Goal: Manage account settings

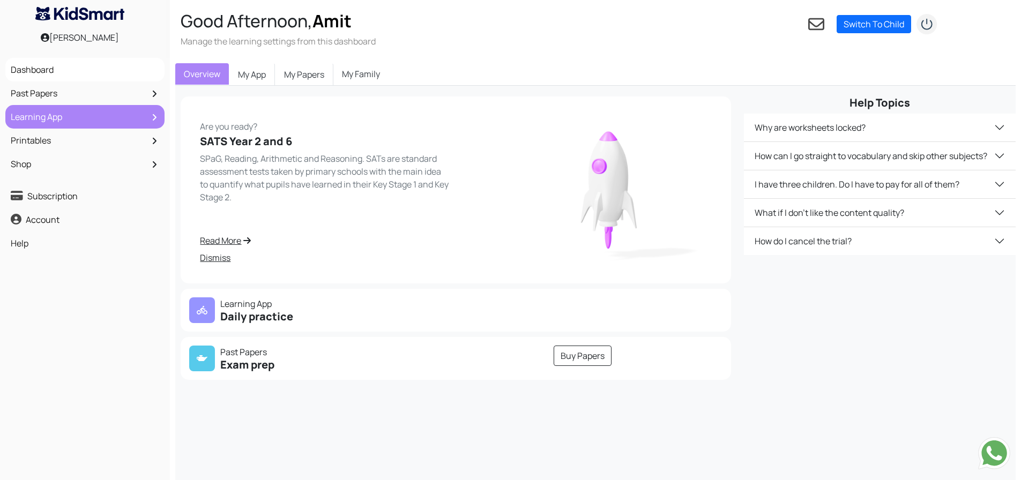
click at [124, 126] on link "Learning App" at bounding box center [85, 117] width 154 height 18
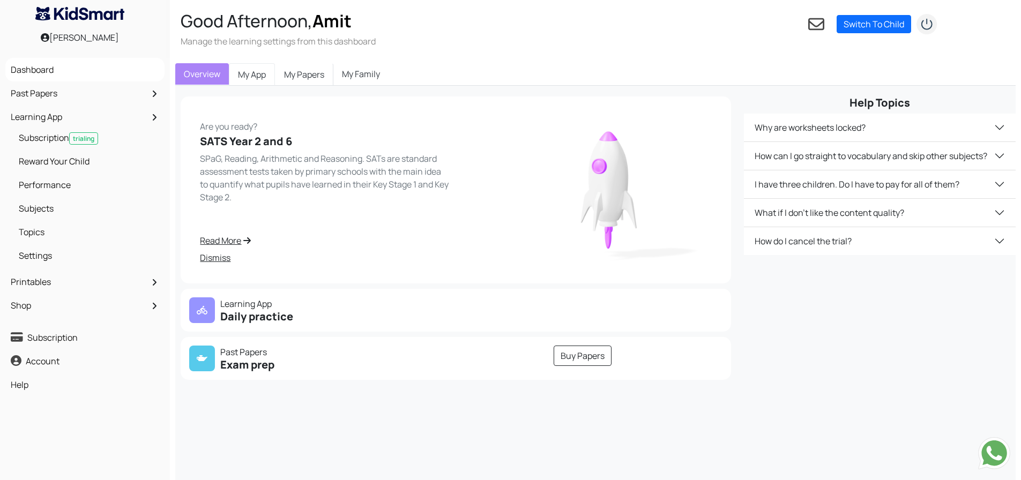
click at [246, 76] on link "My App" at bounding box center [252, 74] width 46 height 23
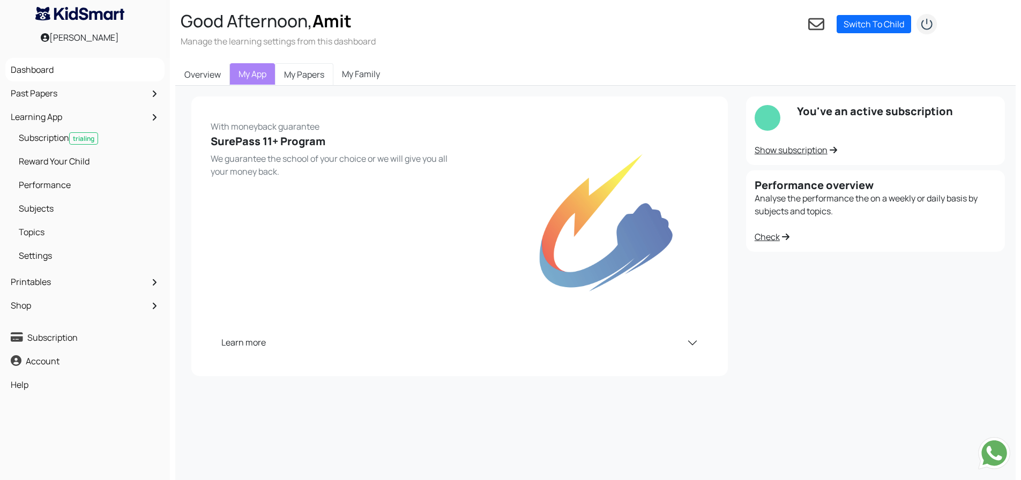
click at [301, 75] on link "My Papers" at bounding box center [304, 74] width 58 height 23
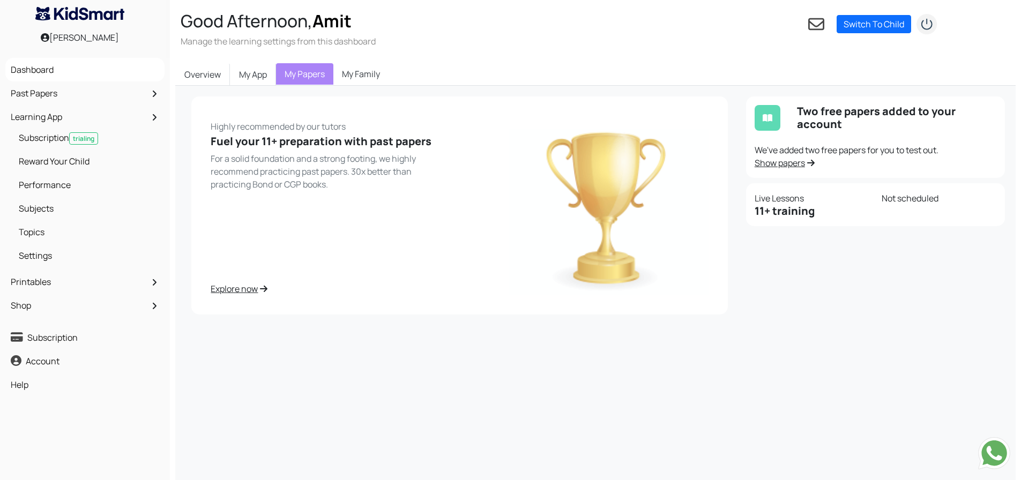
click at [797, 167] on link "Show papers" at bounding box center [784, 163] width 60 height 12
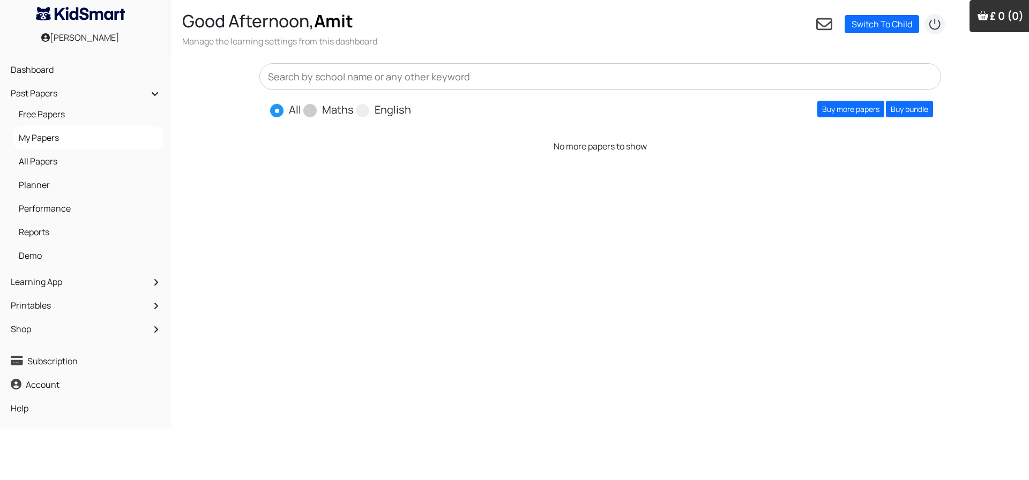
click at [320, 109] on span "Maths" at bounding box center [329, 109] width 53 height 16
click at [371, 113] on span "English" at bounding box center [383, 109] width 55 height 16
click at [364, 114] on span at bounding box center [362, 110] width 13 height 13
click at [411, 109] on input "English" at bounding box center [414, 105] width 7 height 7
radio input "true"
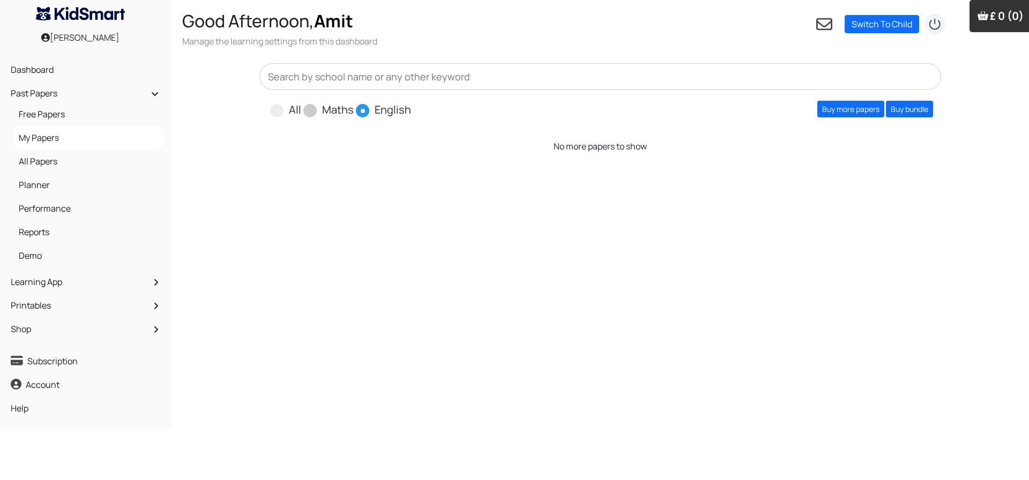
click at [317, 111] on span "Maths" at bounding box center [329, 109] width 53 height 16
click at [275, 108] on span at bounding box center [276, 110] width 13 height 13
click at [301, 108] on input "All" at bounding box center [304, 105] width 7 height 7
radio input "true"
click at [66, 68] on link "Dashboard" at bounding box center [85, 70] width 155 height 18
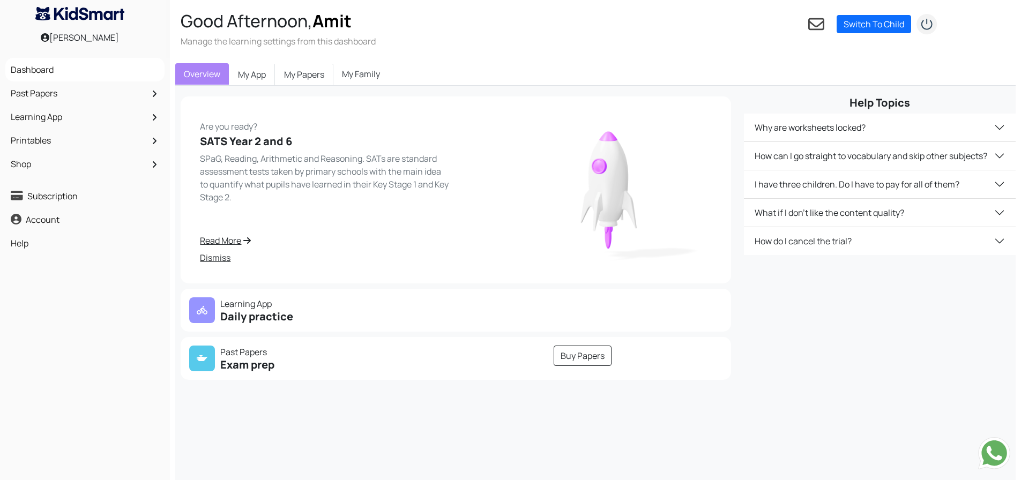
click at [356, 316] on h5 "Daily practice" at bounding box center [319, 316] width 260 height 13
click at [234, 305] on p "Learning App" at bounding box center [319, 303] width 260 height 13
click at [200, 309] on icon at bounding box center [202, 310] width 11 height 9
click at [254, 76] on link "My App" at bounding box center [252, 74] width 46 height 23
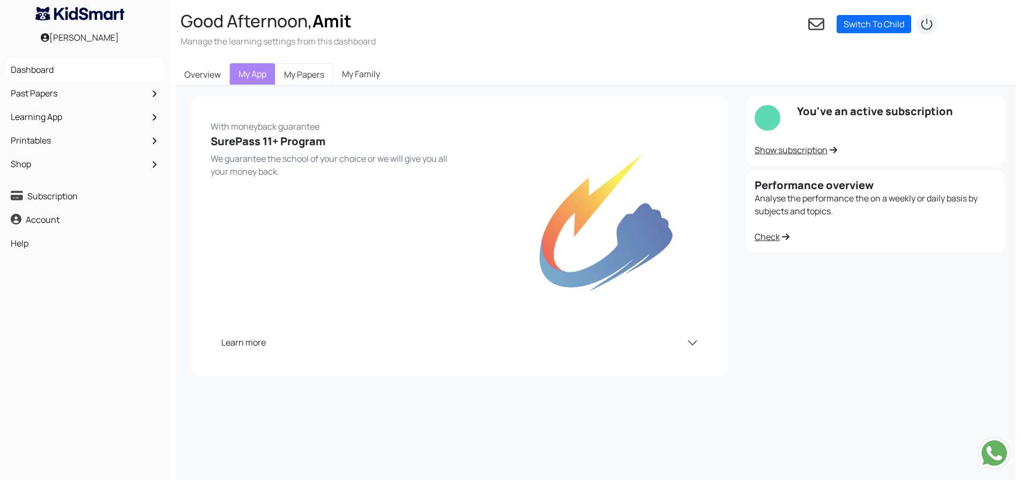
click at [313, 83] on link "My Papers" at bounding box center [304, 74] width 58 height 23
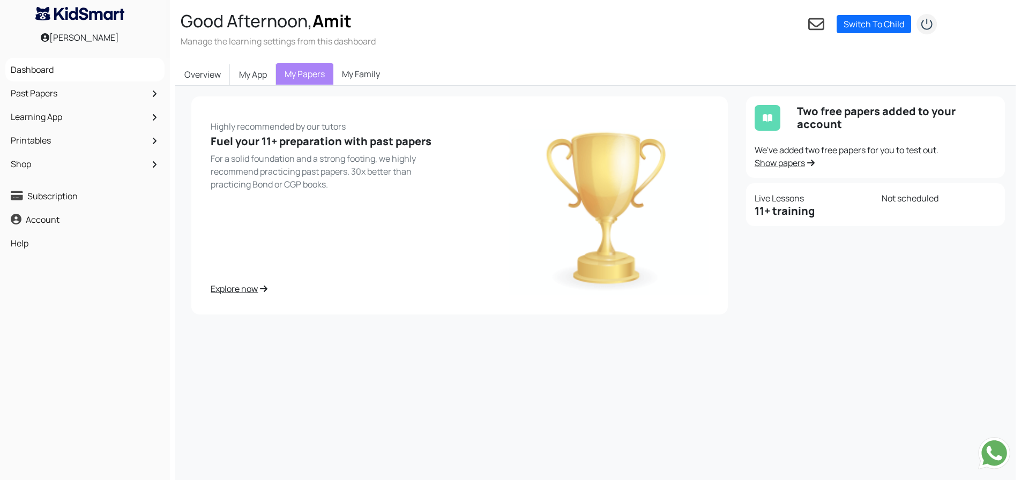
click at [371, 77] on link "My Family" at bounding box center [360, 73] width 55 height 21
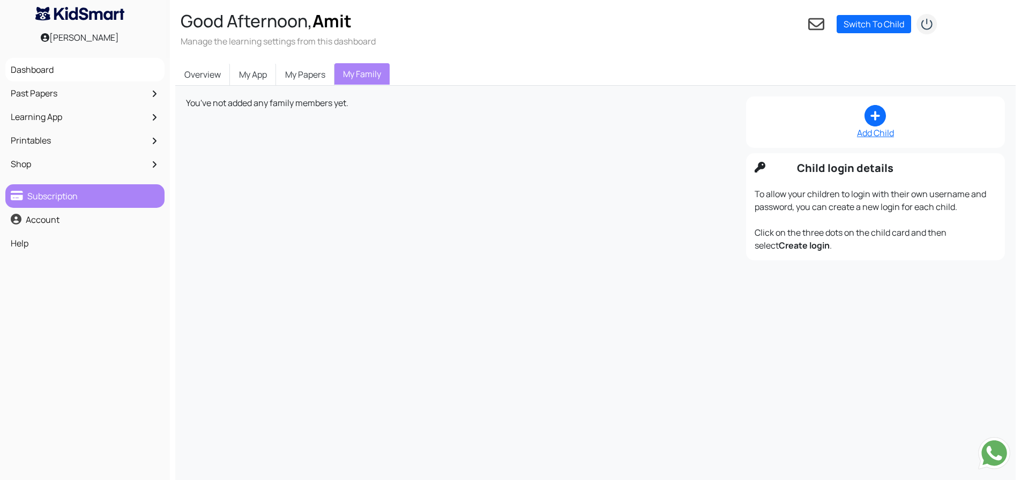
click at [96, 200] on link "Subscription" at bounding box center [85, 196] width 154 height 18
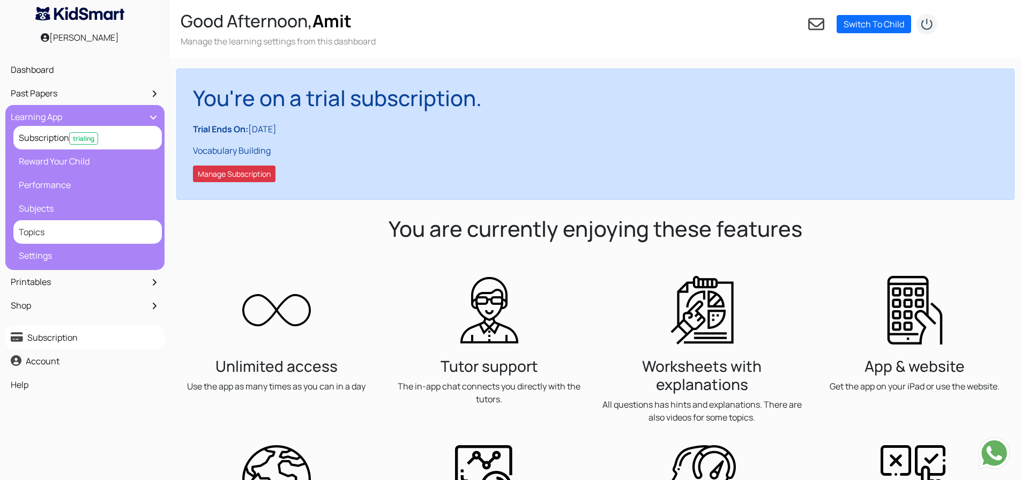
click at [87, 231] on link "Topics" at bounding box center [87, 232] width 143 height 18
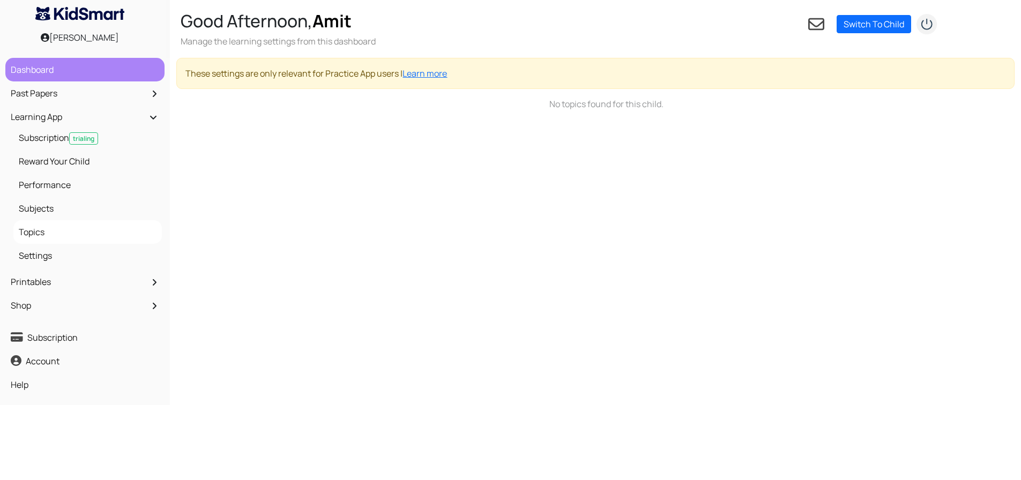
click at [55, 71] on link "Dashboard" at bounding box center [85, 70] width 154 height 18
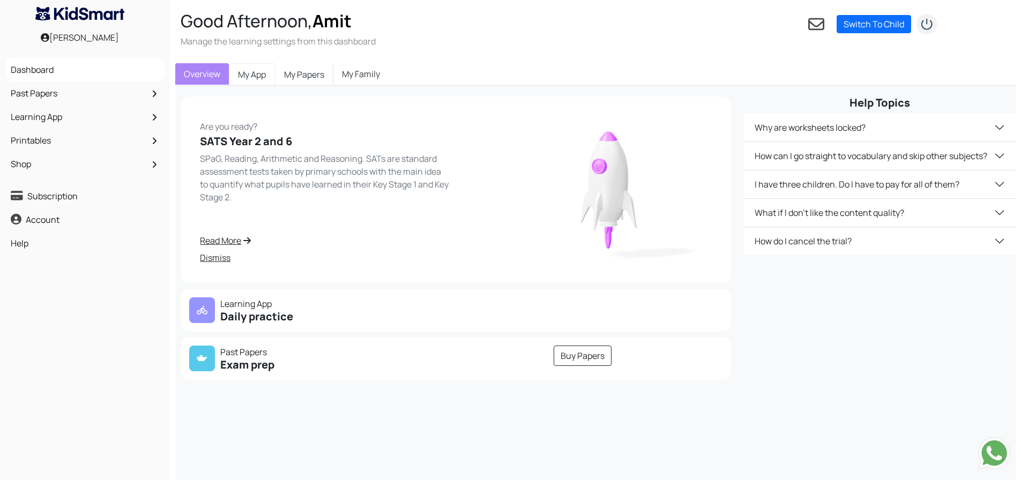
click at [259, 73] on link "My App" at bounding box center [252, 74] width 46 height 23
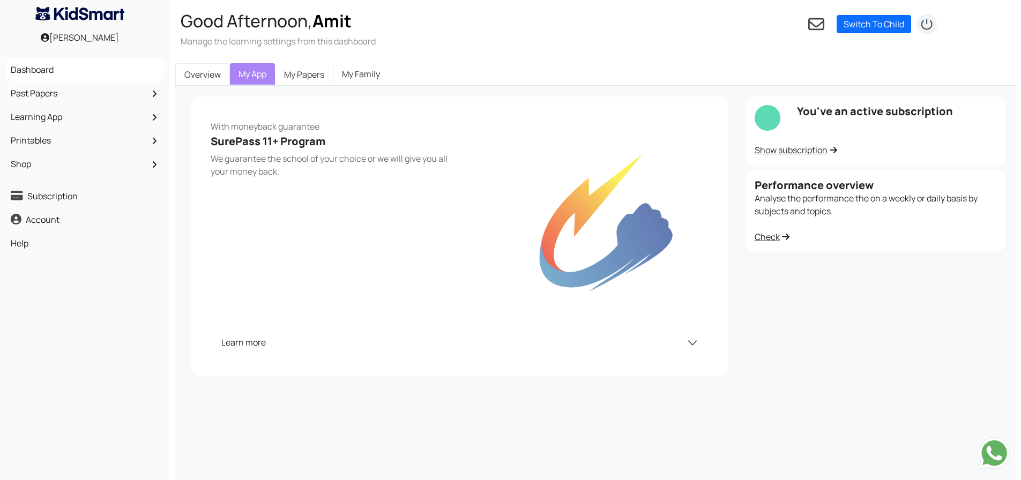
click at [211, 80] on link "Overview" at bounding box center [202, 74] width 55 height 23
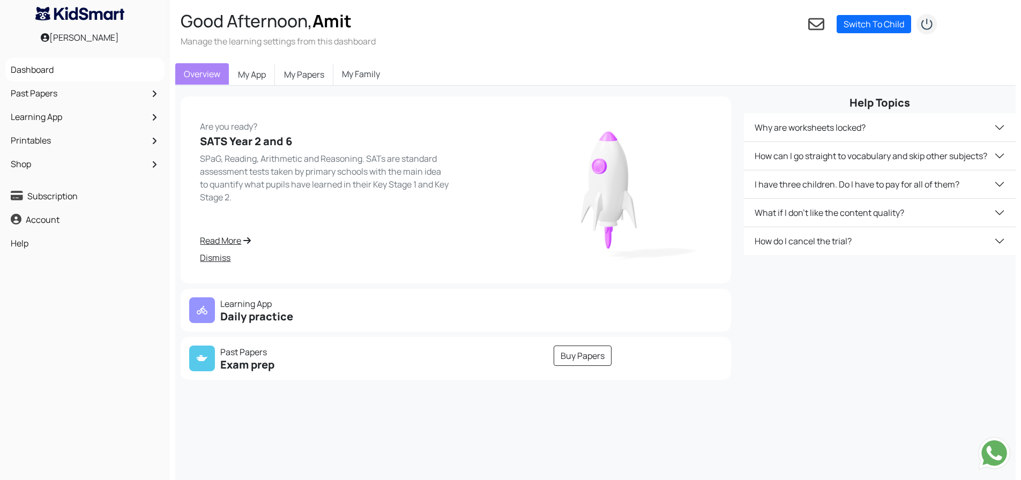
click at [369, 78] on link "My Family" at bounding box center [360, 73] width 55 height 21
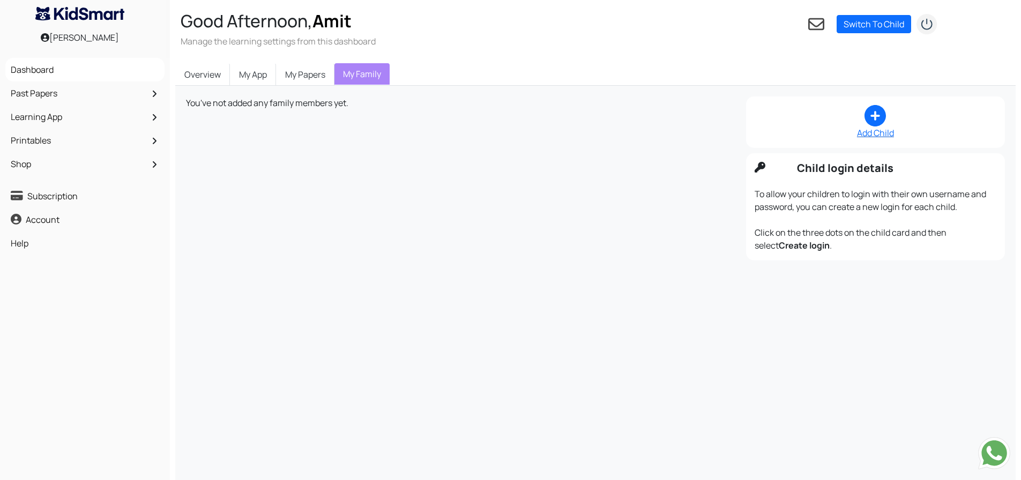
click at [870, 134] on div "Add Child" at bounding box center [875, 132] width 242 height 13
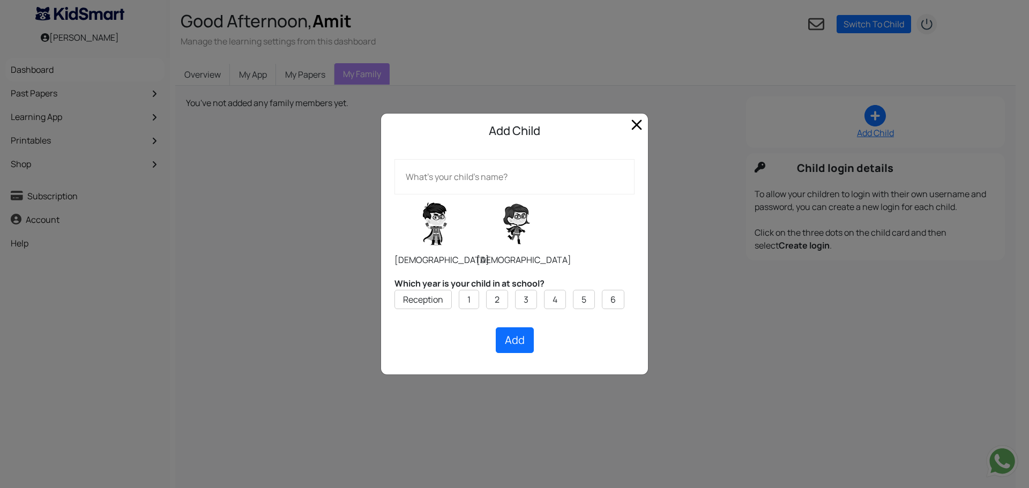
click at [439, 226] on label at bounding box center [434, 224] width 80 height 54
click at [394, 195] on input "radio" at bounding box center [394, 194] width 1 height 1
radio input "true"
click at [616, 296] on label "6" at bounding box center [612, 299] width 5 height 13
click at [0, 0] on input "6" at bounding box center [0, 0] width 0 height 0
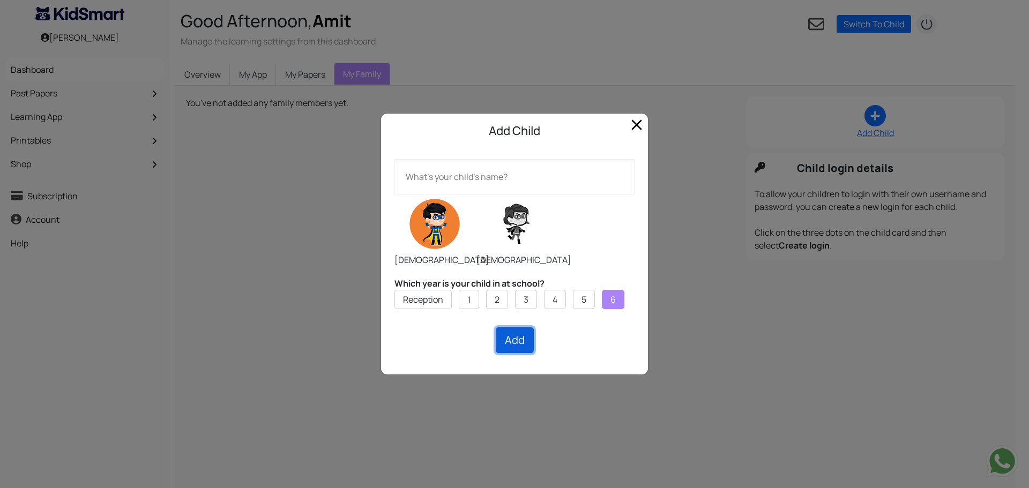
click at [510, 342] on button "Add" at bounding box center [515, 340] width 38 height 26
type input "Niam"
click at [504, 341] on button "Add" at bounding box center [515, 340] width 38 height 26
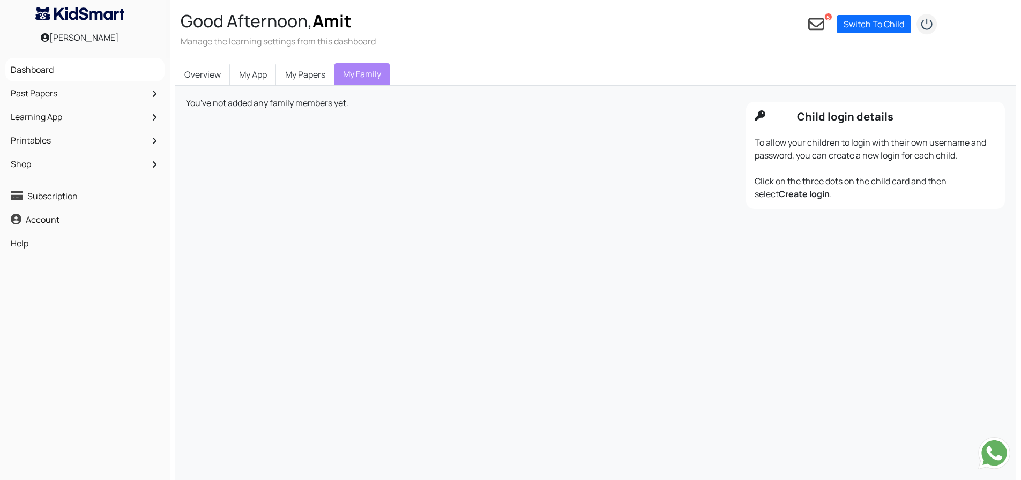
click at [813, 25] on icon at bounding box center [816, 24] width 16 height 12
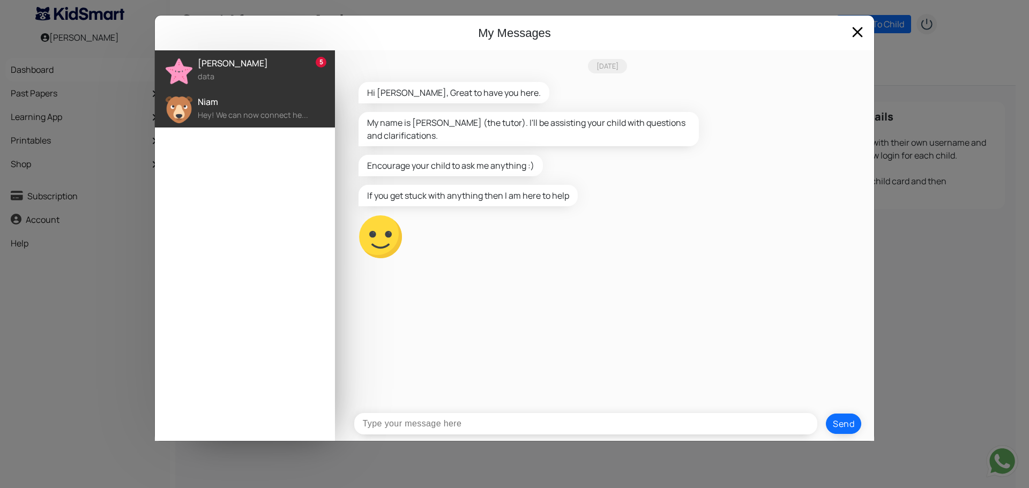
click at [233, 103] on div "Niam" at bounding box center [266, 101] width 137 height 13
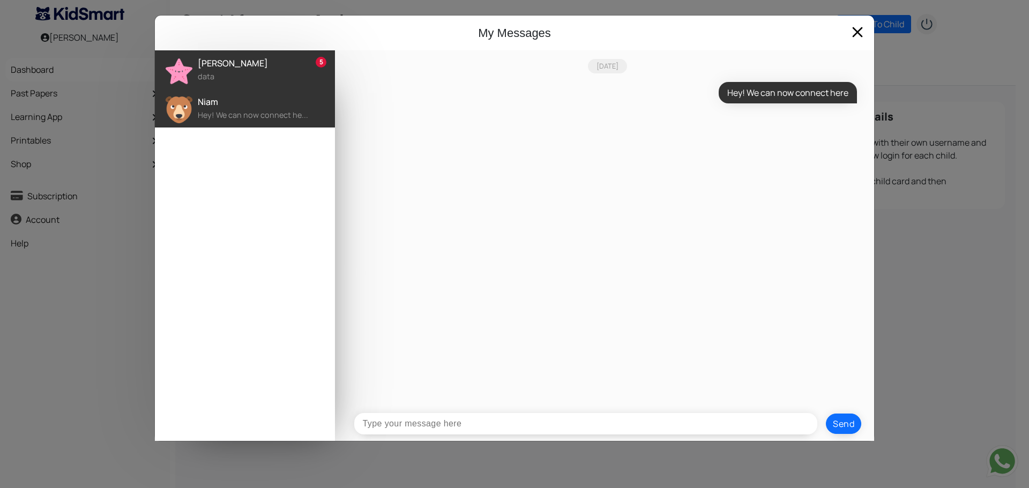
click at [238, 77] on div "data" at bounding box center [266, 77] width 137 height 12
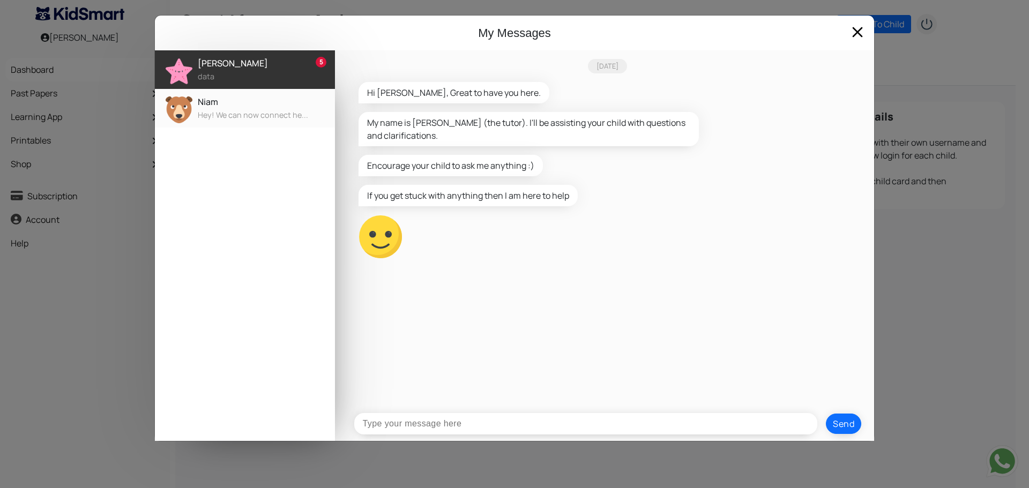
click at [456, 429] on input "text" at bounding box center [585, 423] width 463 height 21
type input "Hi how do I see the vocab"
click at [952, 286] on div "My Messages 5 Alex Tutor data Niam Hey! We can now connect he... Today Hi Amit,…" at bounding box center [514, 244] width 1029 height 488
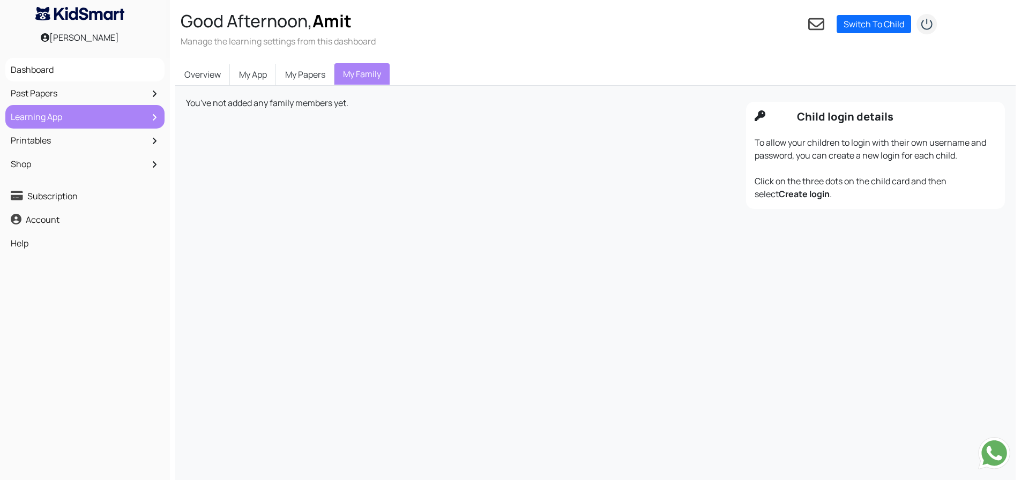
click at [85, 119] on link "Learning App" at bounding box center [85, 117] width 154 height 18
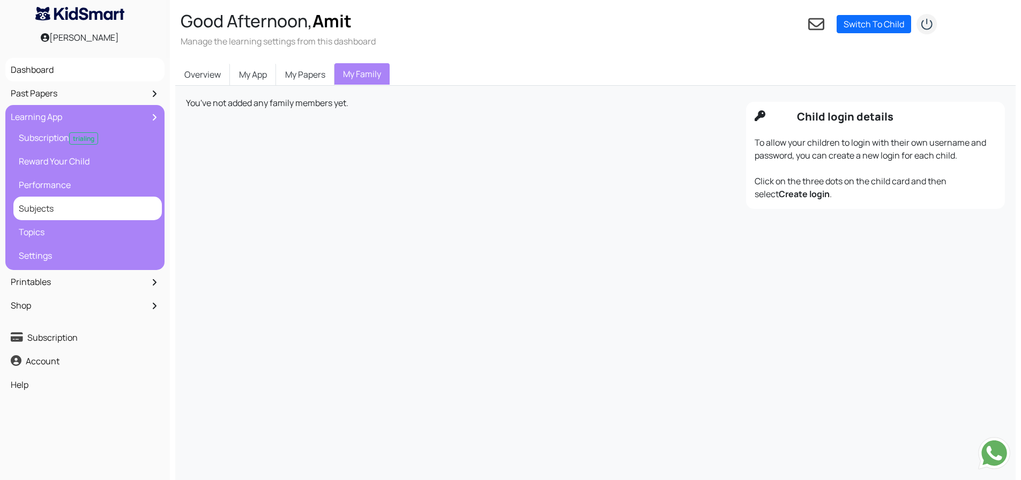
click at [50, 213] on link "Subjects" at bounding box center [87, 208] width 143 height 18
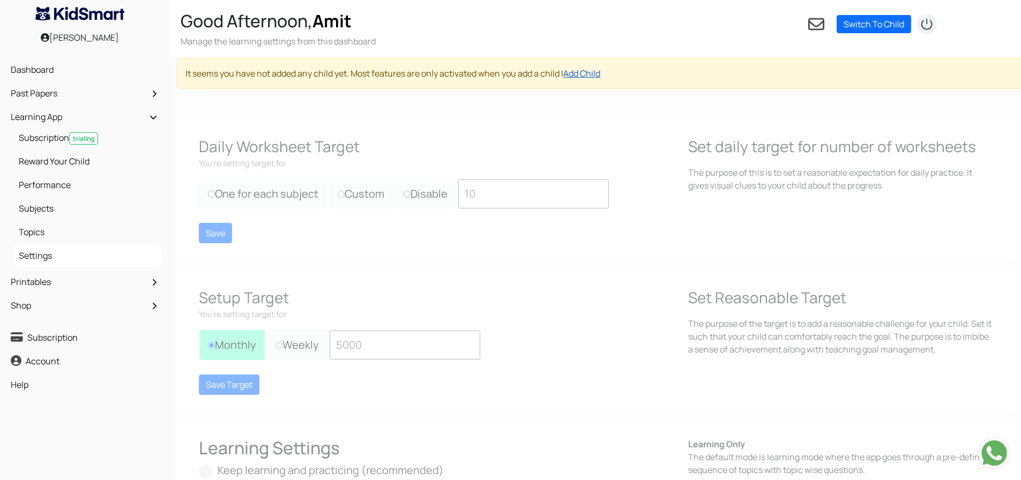
click at [581, 71] on link "Add Child" at bounding box center [581, 74] width 37 height 12
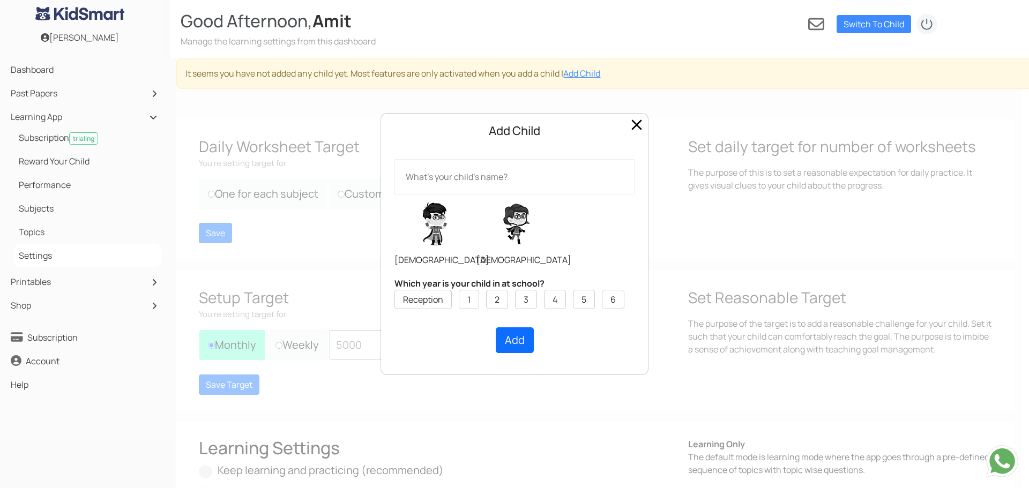
click at [435, 235] on label at bounding box center [434, 224] width 80 height 54
click at [394, 195] on input "radio" at bounding box center [394, 194] width 1 height 1
radio input "true"
click at [614, 302] on label "6" at bounding box center [612, 299] width 5 height 13
click at [0, 0] on input "6" at bounding box center [0, 0] width 0 height 0
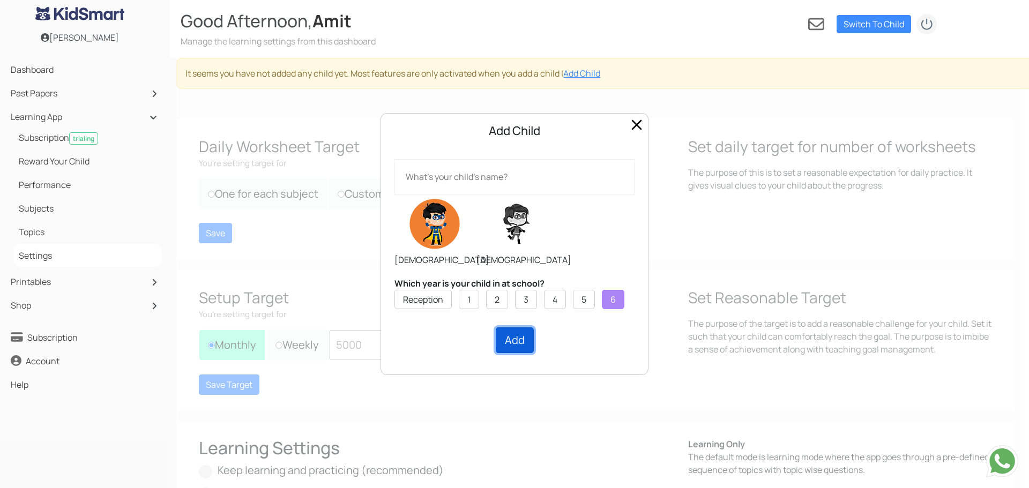
click at [507, 350] on button "Add" at bounding box center [515, 340] width 38 height 26
type input "Niam"
click button "Add" at bounding box center [515, 340] width 38 height 26
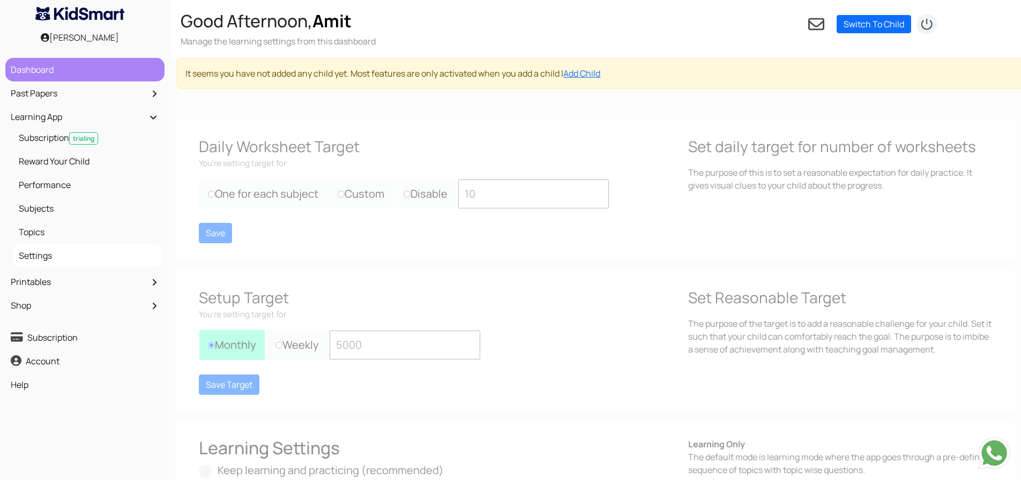
click at [88, 74] on link "Dashboard" at bounding box center [85, 70] width 154 height 18
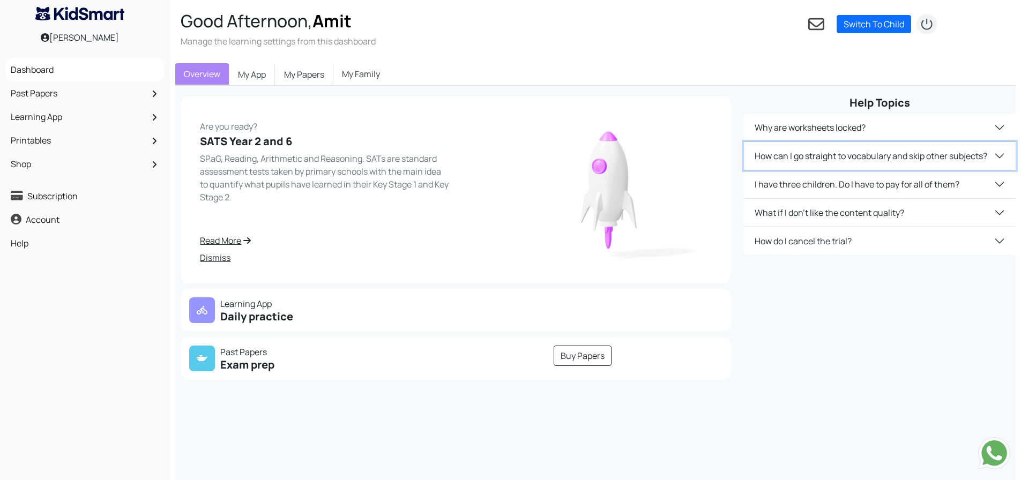
click at [805, 157] on button "How can I go straight to vocabulary and skip other subjects?" at bounding box center [879, 156] width 271 height 28
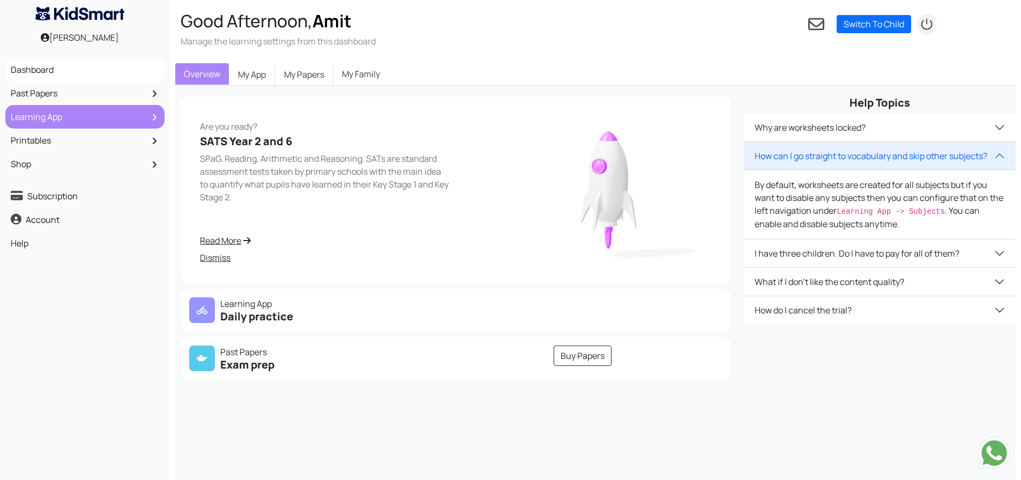
click at [132, 117] on link "Learning App" at bounding box center [85, 117] width 154 height 18
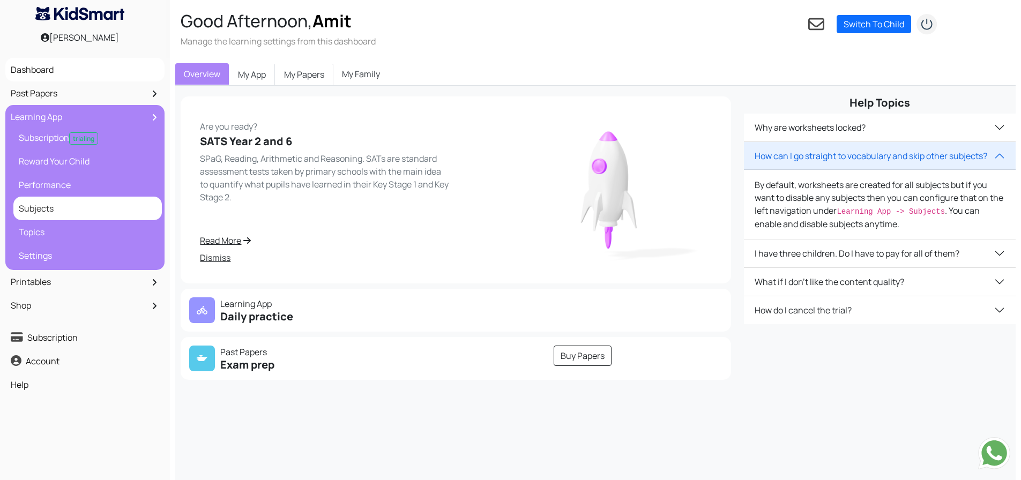
click at [66, 204] on link "Subjects" at bounding box center [87, 208] width 143 height 18
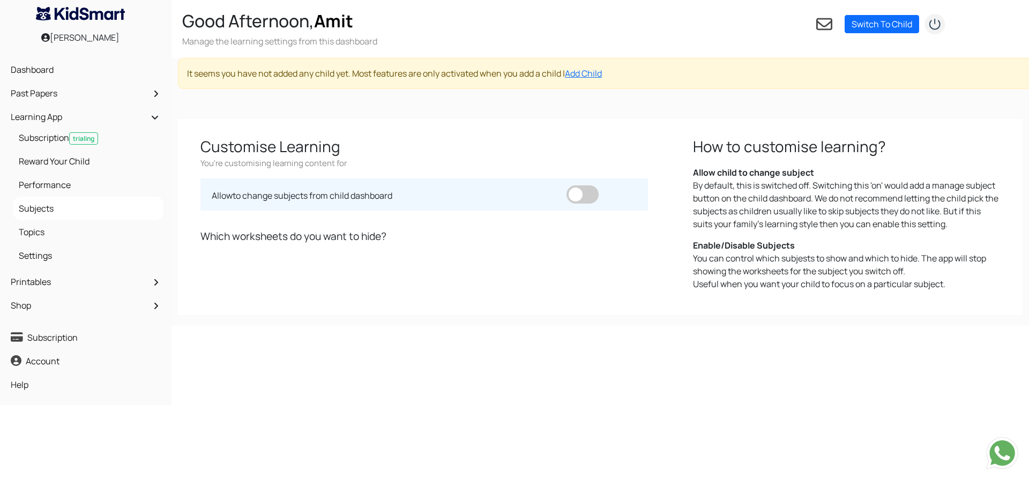
click at [581, 190] on span at bounding box center [582, 194] width 32 height 18
click at [566, 185] on input "checkbox" at bounding box center [566, 185] width 0 height 0
click at [572, 192] on span at bounding box center [582, 194] width 32 height 18
click at [566, 185] on input "checkbox" at bounding box center [566, 185] width 0 height 0
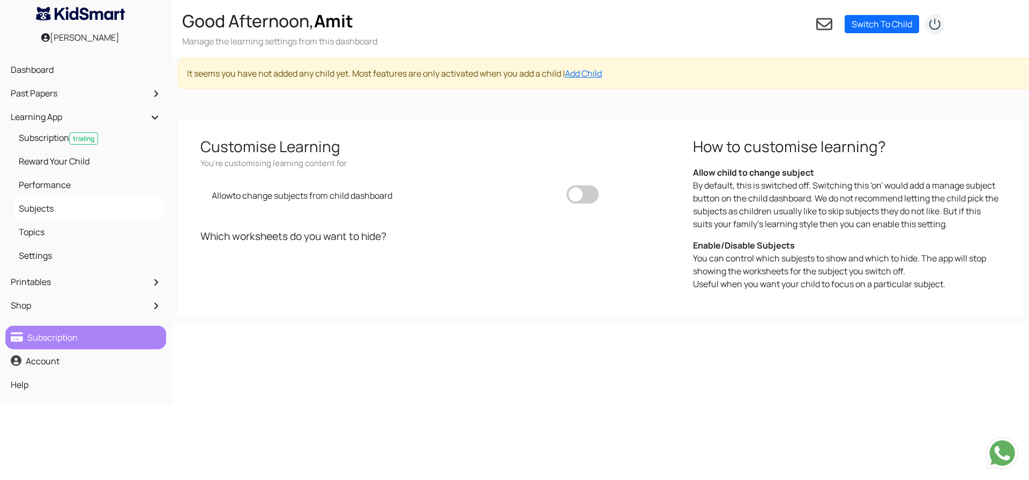
click at [84, 341] on link "Subscription" at bounding box center [85, 337] width 155 height 18
